Goal: Navigation & Orientation: Find specific page/section

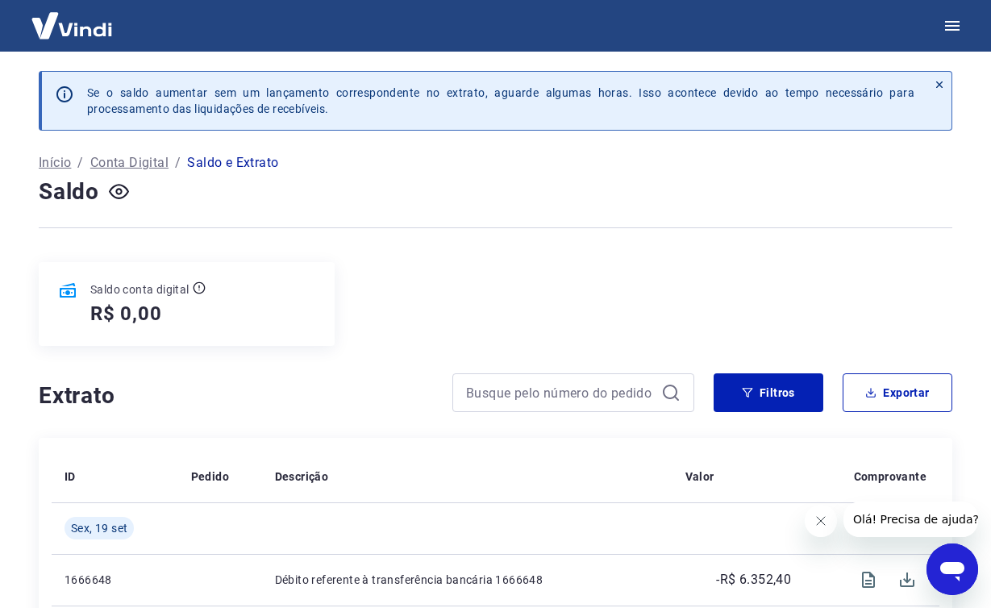
click at [93, 29] on img at bounding box center [71, 25] width 105 height 49
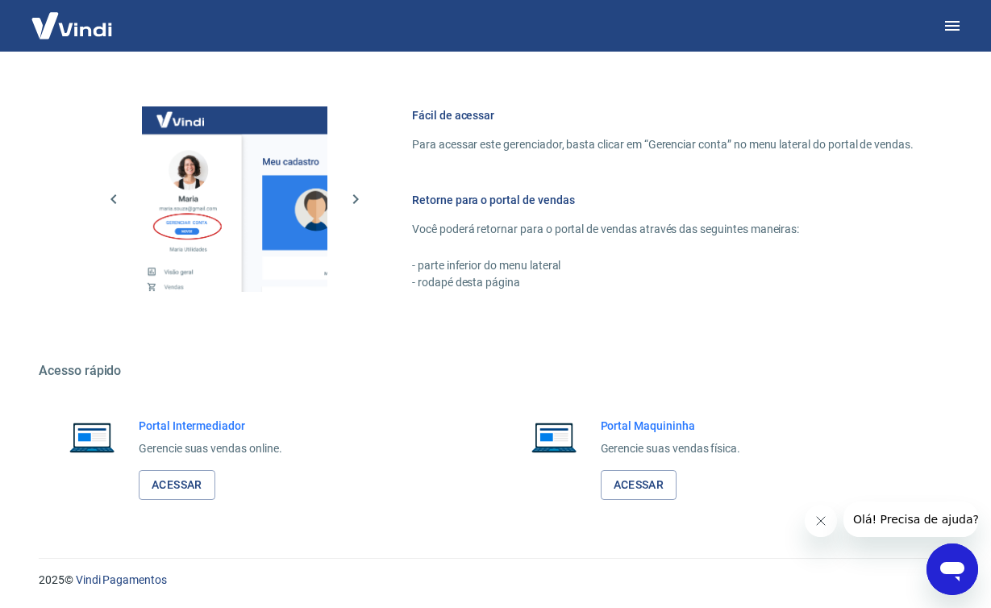
scroll to position [811, 0]
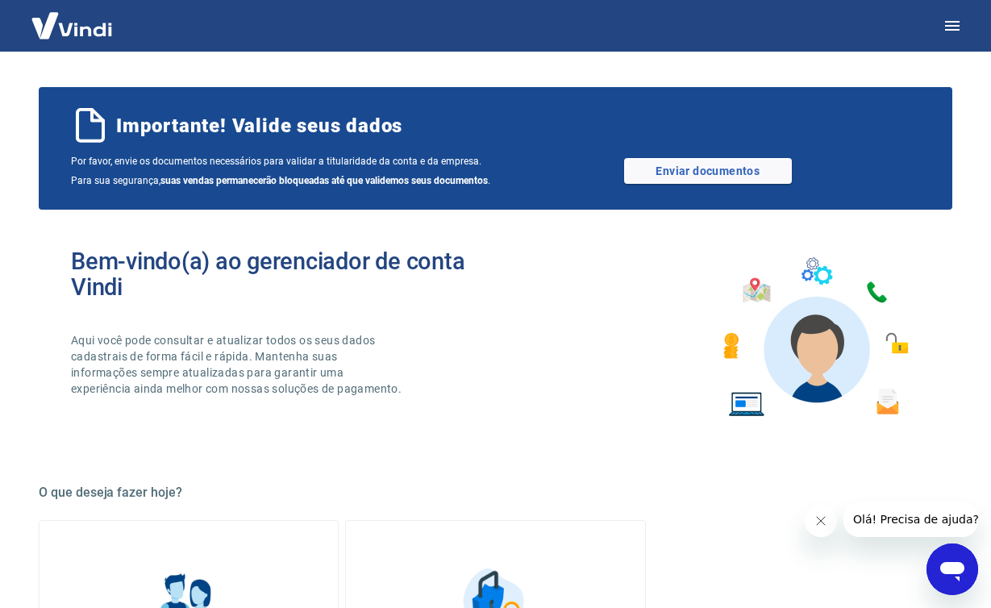
click at [86, 38] on img at bounding box center [71, 25] width 105 height 49
click at [88, 27] on img at bounding box center [71, 25] width 105 height 49
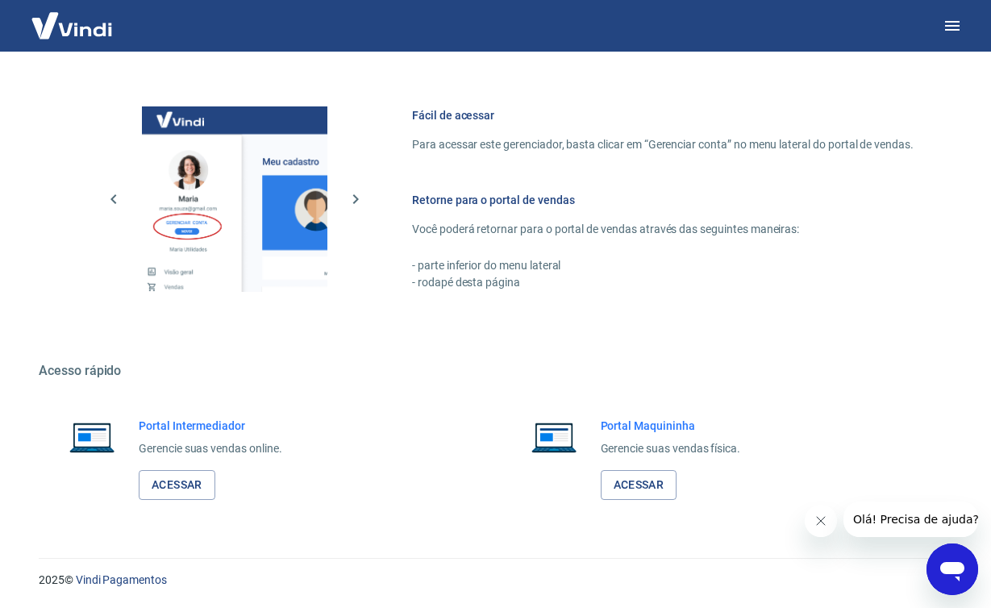
scroll to position [811, 0]
click at [167, 484] on link "Acessar" at bounding box center [177, 485] width 77 height 30
